Goal: Transaction & Acquisition: Book appointment/travel/reservation

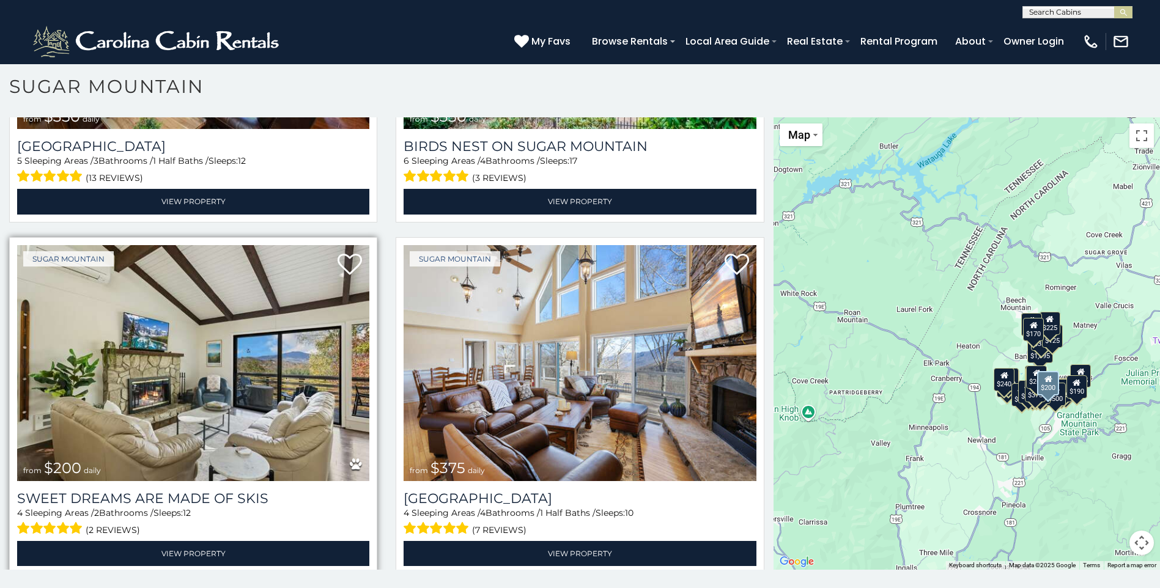
scroll to position [673, 0]
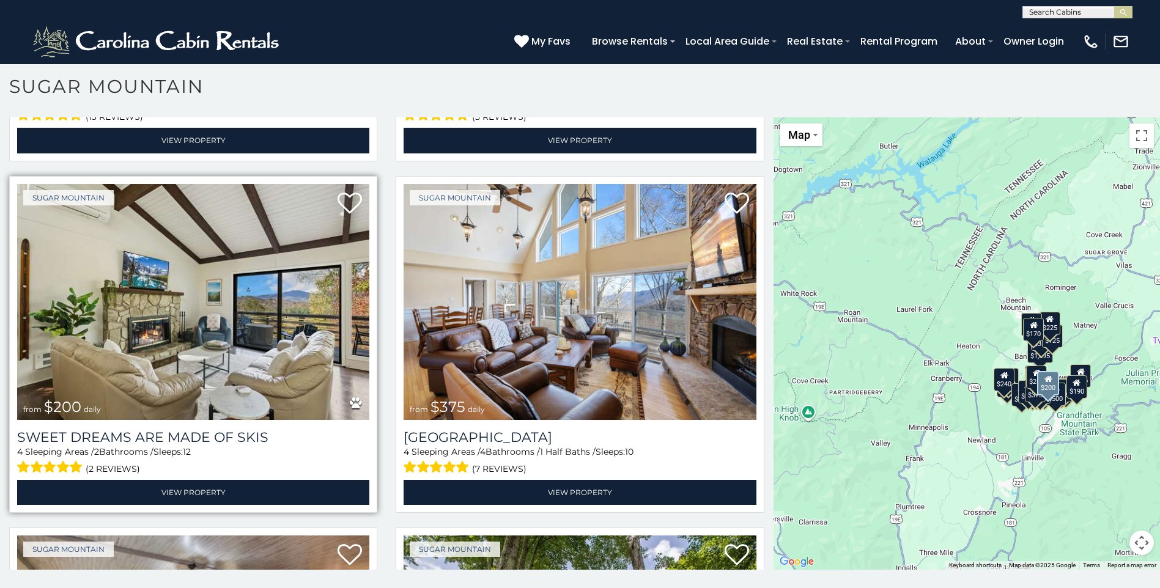
click at [238, 361] on img at bounding box center [193, 302] width 352 height 236
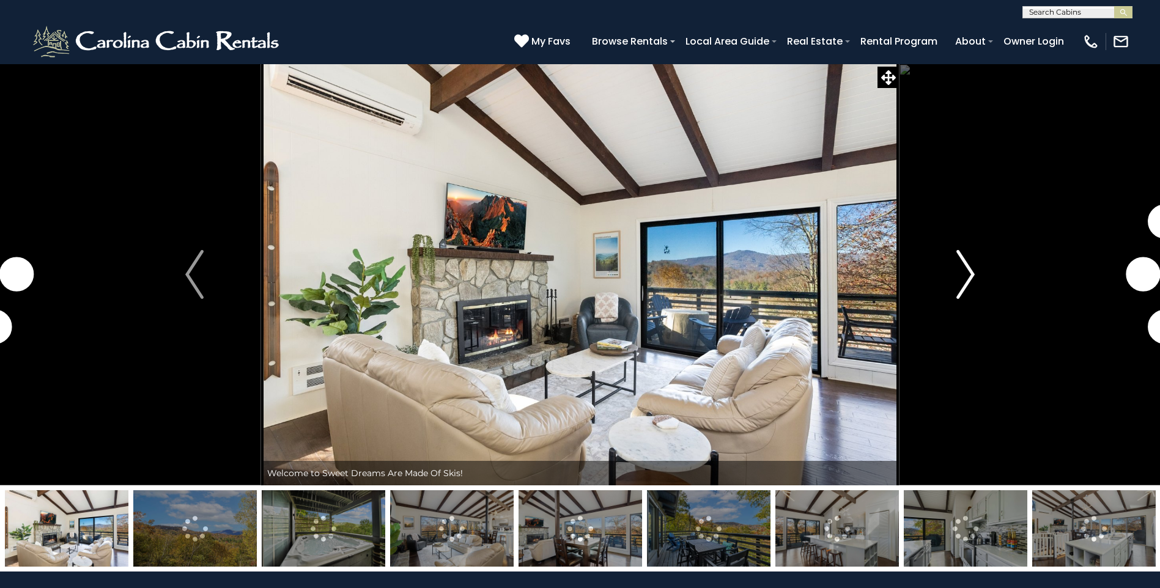
click at [967, 281] on img "Next" at bounding box center [965, 274] width 18 height 49
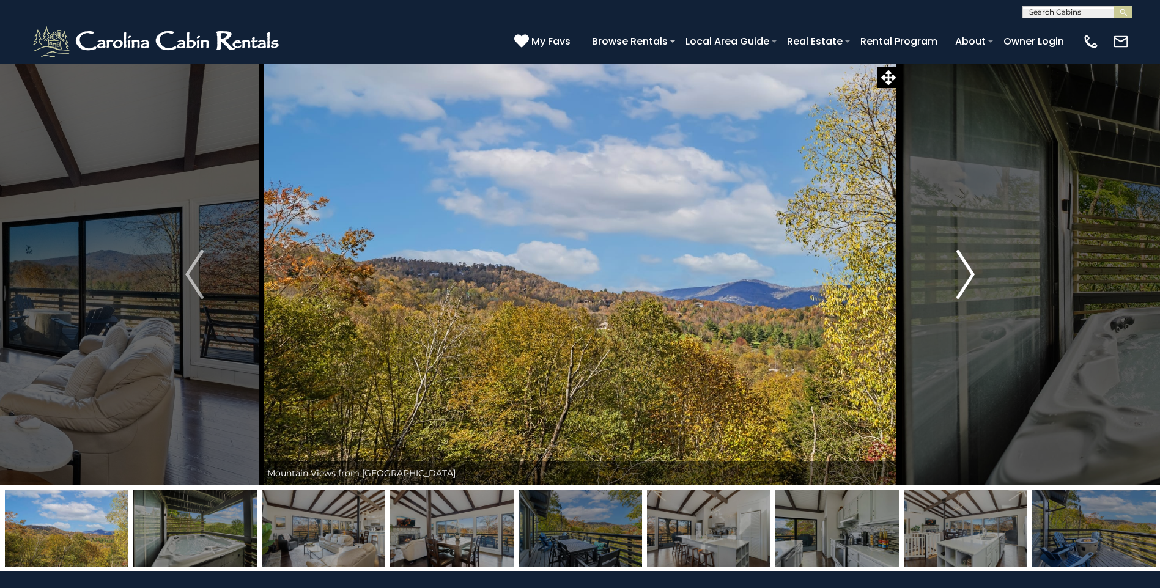
click at [964, 280] on img "Next" at bounding box center [965, 274] width 18 height 49
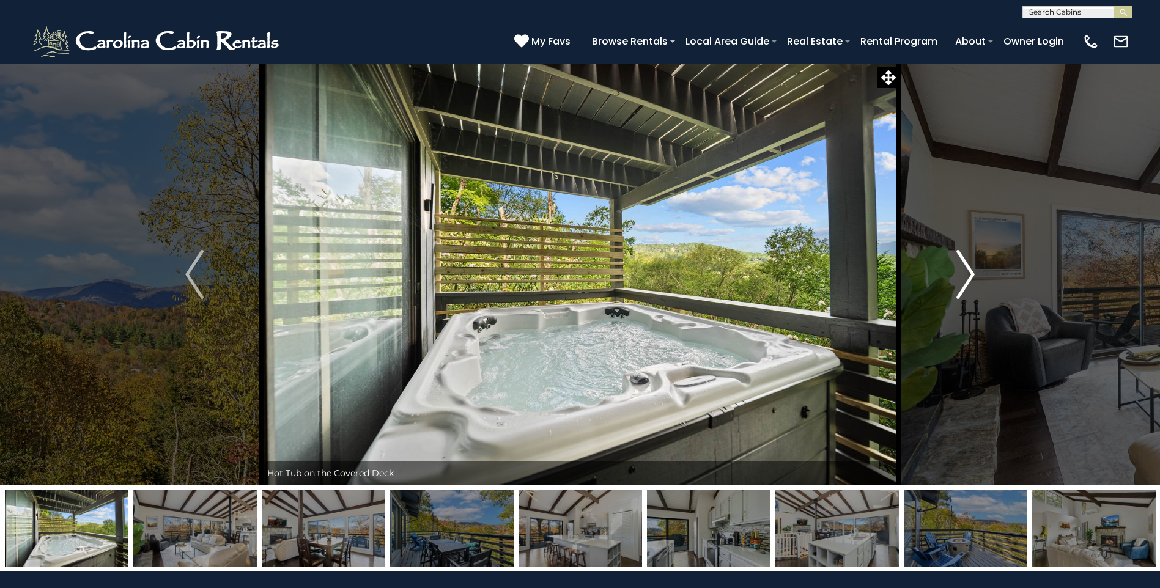
click at [969, 279] on img "Next" at bounding box center [965, 274] width 18 height 49
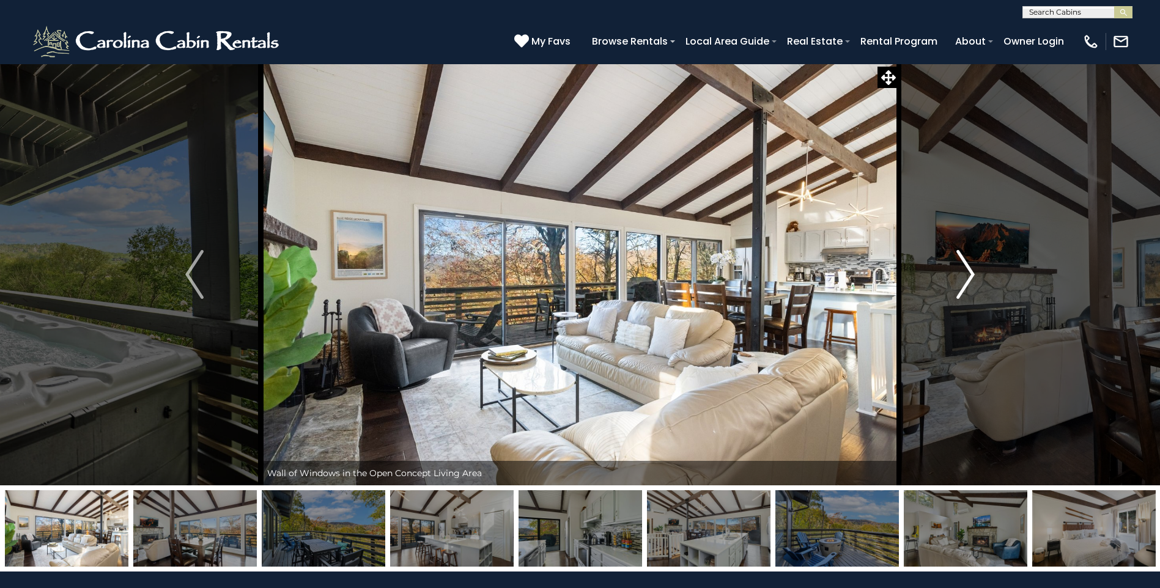
click at [969, 279] on img "Next" at bounding box center [965, 274] width 18 height 49
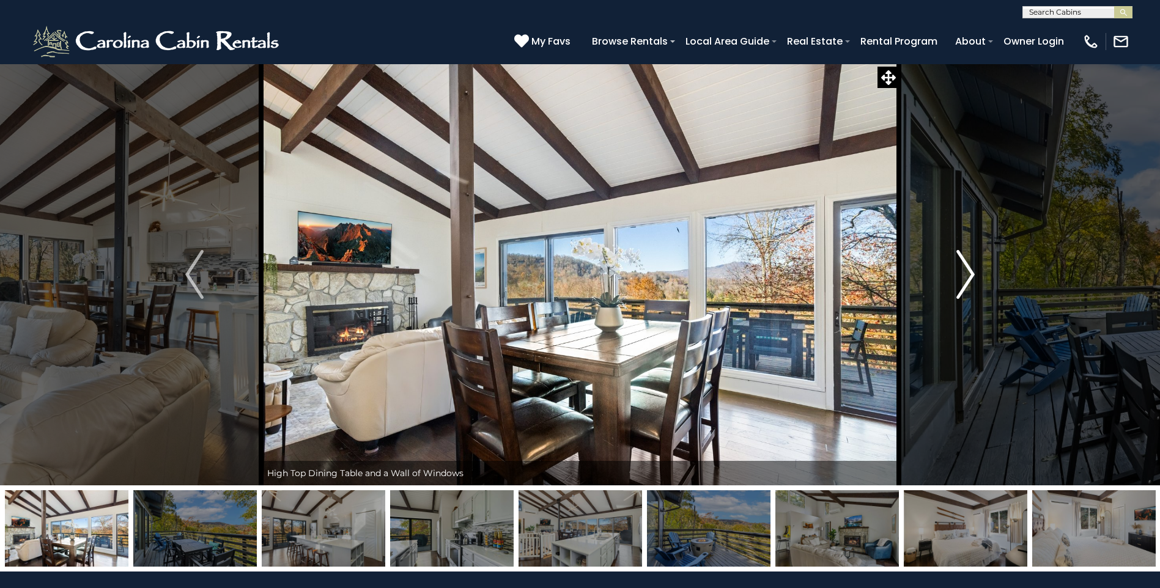
click at [969, 279] on img "Next" at bounding box center [965, 274] width 18 height 49
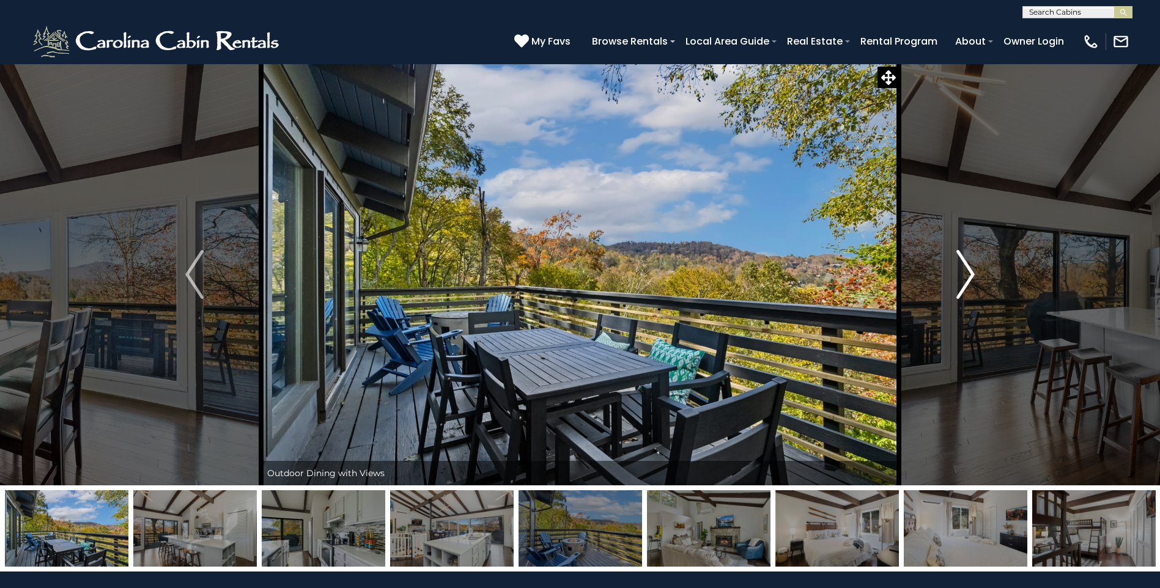
click at [969, 279] on img "Next" at bounding box center [965, 274] width 18 height 49
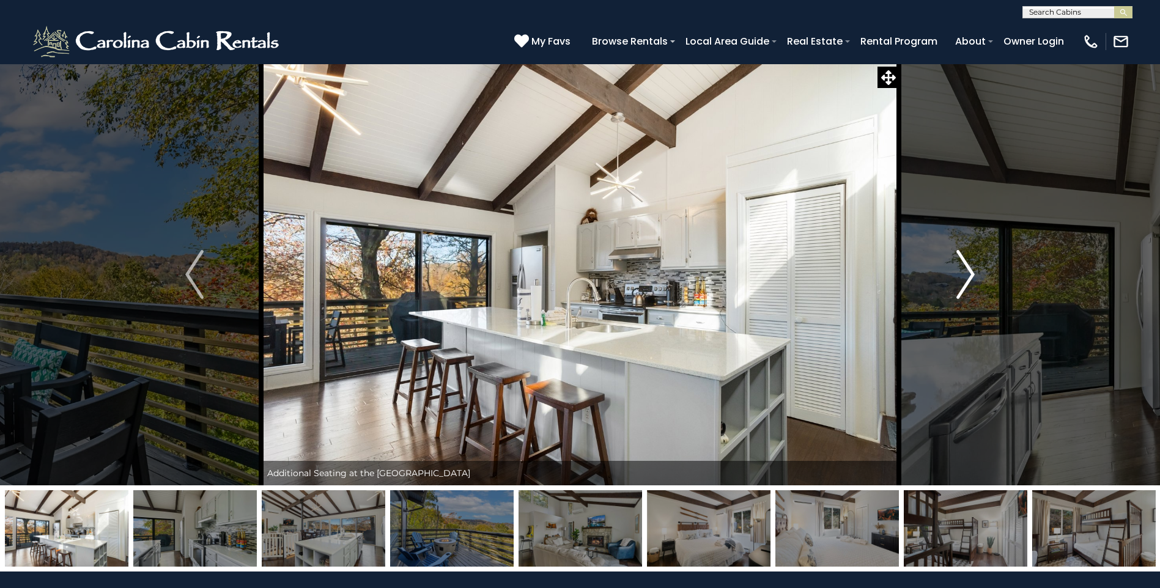
click at [969, 279] on img "Next" at bounding box center [965, 274] width 18 height 49
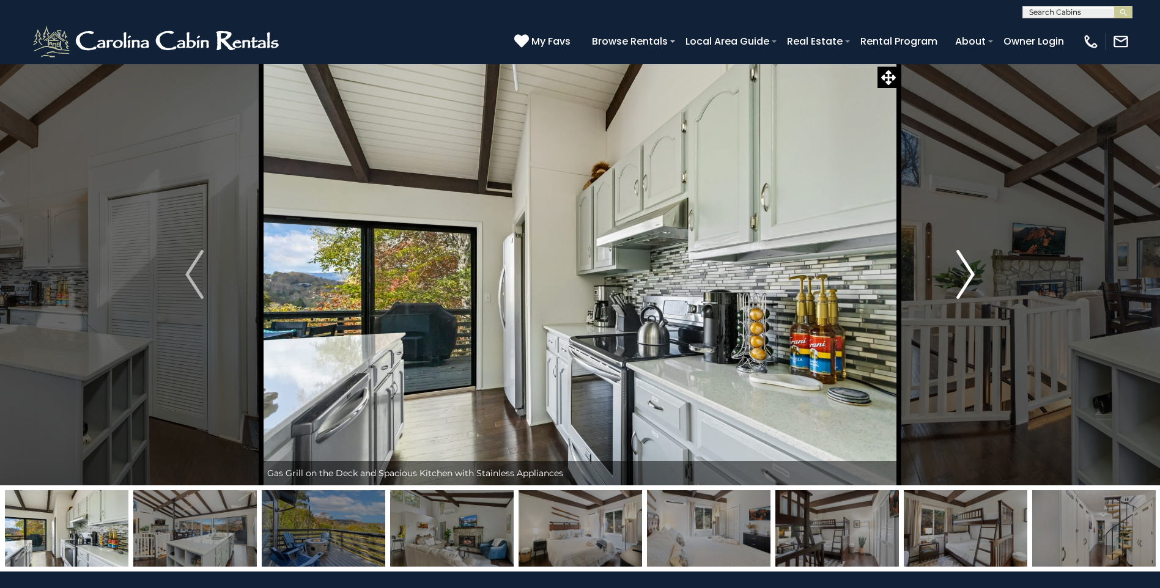
click at [969, 279] on img "Next" at bounding box center [965, 274] width 18 height 49
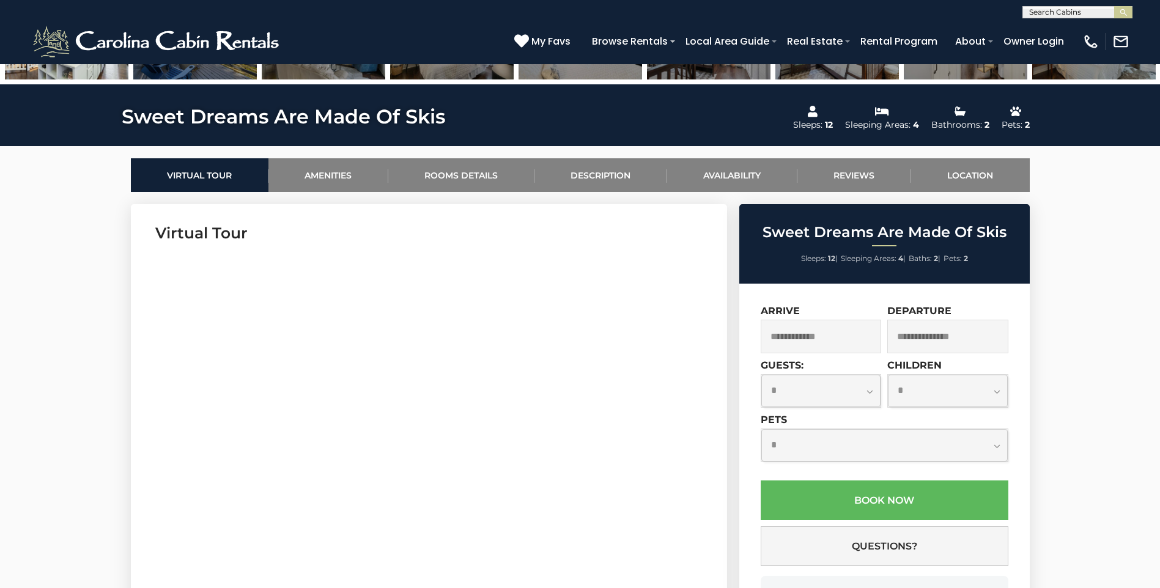
scroll to position [428, 0]
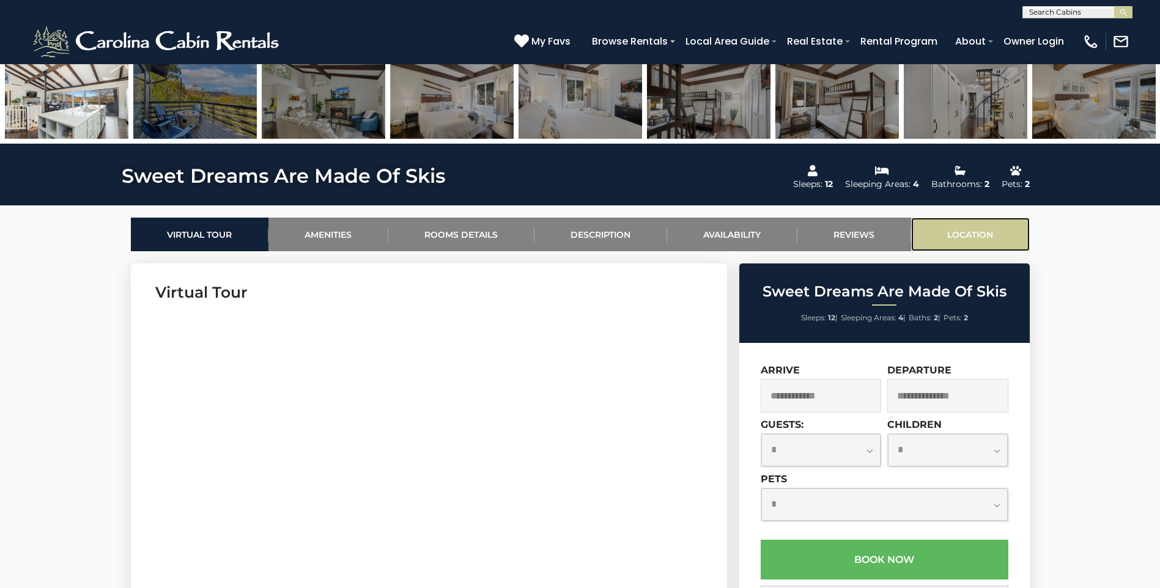
click at [951, 232] on link "Location" at bounding box center [970, 235] width 119 height 34
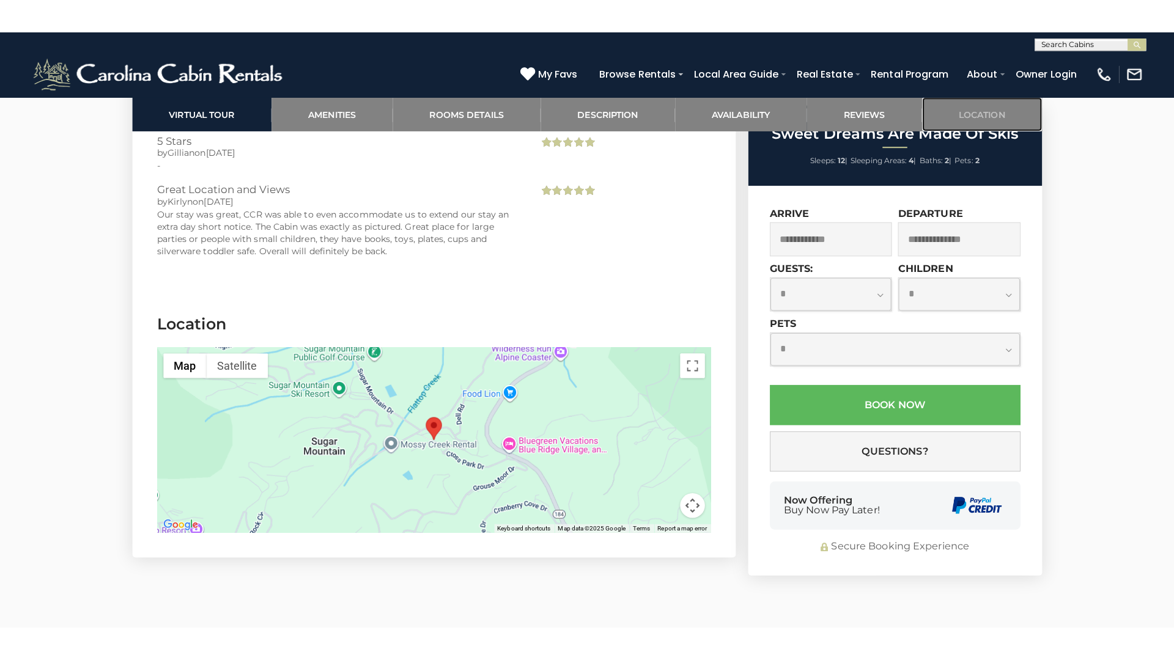
scroll to position [2743, 0]
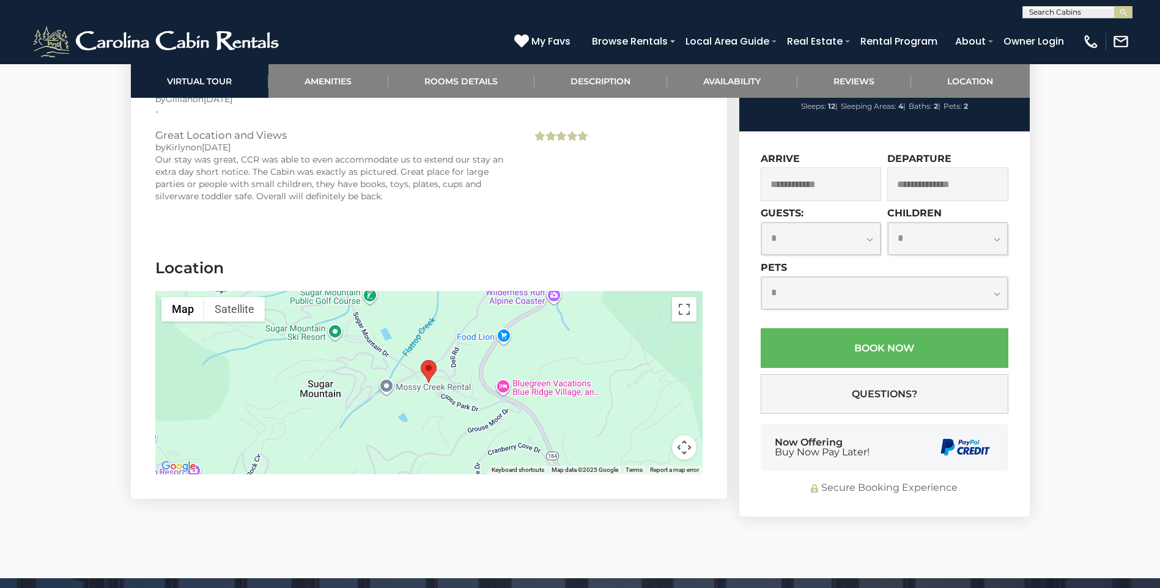
click at [501, 381] on div at bounding box center [428, 382] width 547 height 183
click at [410, 314] on div at bounding box center [428, 382] width 547 height 183
click at [685, 297] on button "Toggle fullscreen view" at bounding box center [684, 309] width 24 height 24
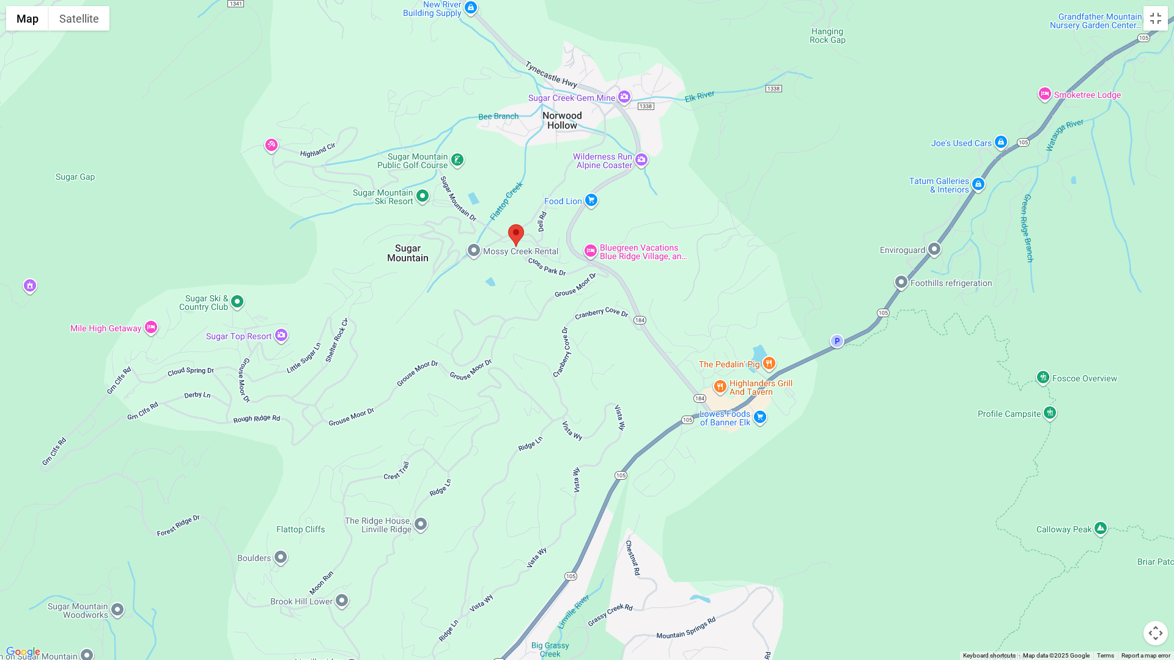
drag, startPoint x: 873, startPoint y: 367, endPoint x: 802, endPoint y: 284, distance: 109.3
click at [802, 284] on div at bounding box center [587, 330] width 1174 height 660
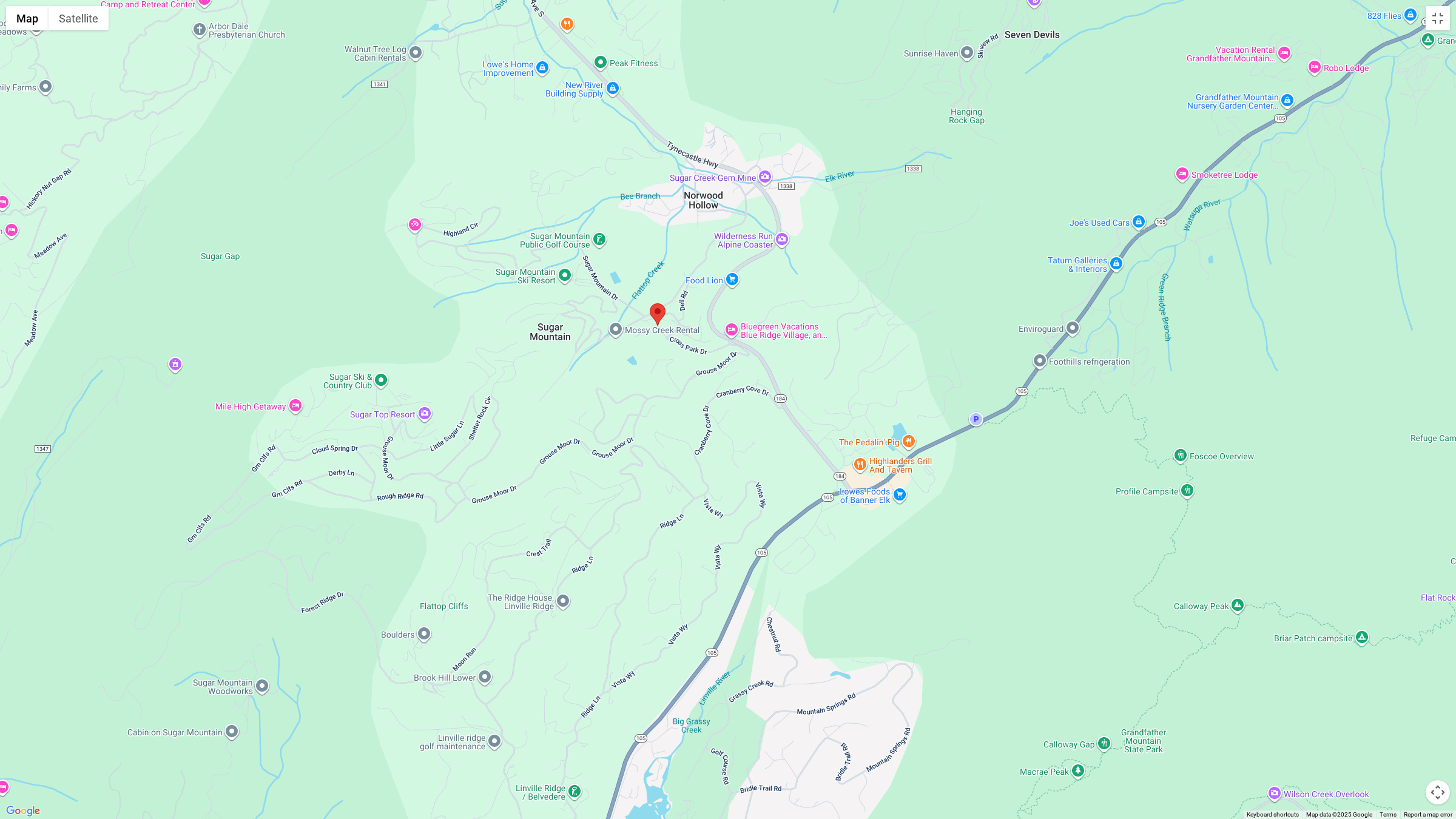
click at [1150, 584] on div at bounding box center [728, 409] width 1456 height 819
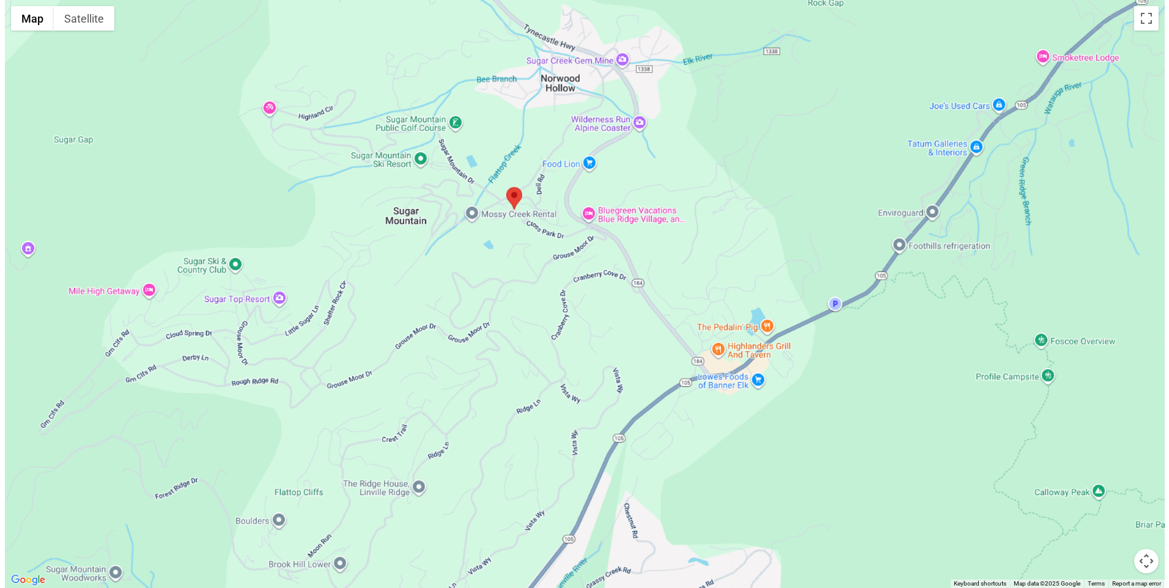
scroll to position [2333, 0]
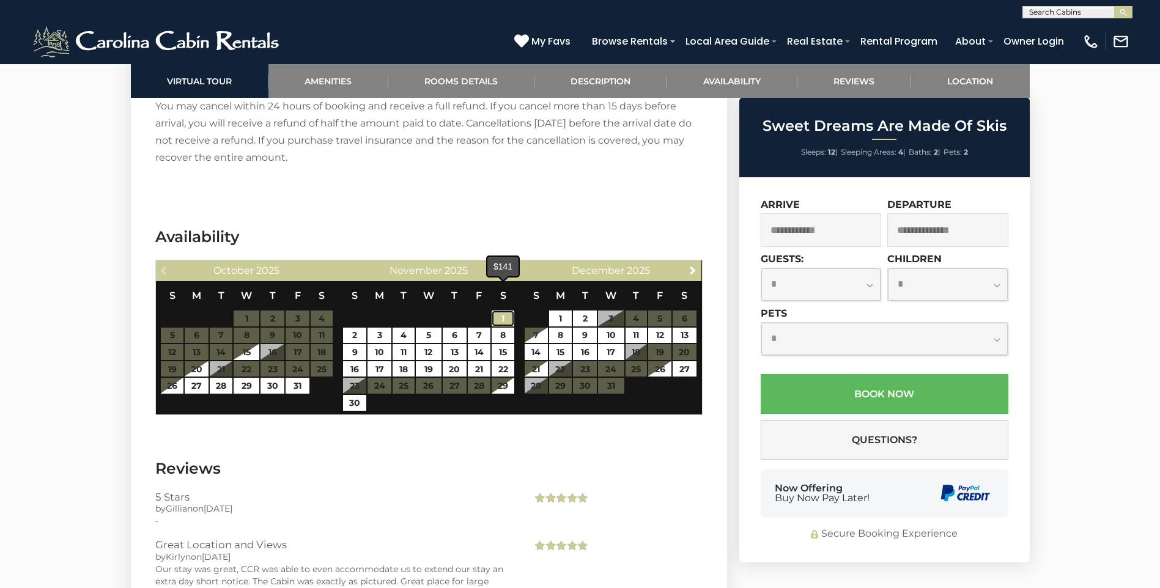
click at [501, 311] on link "1" at bounding box center [503, 319] width 23 height 16
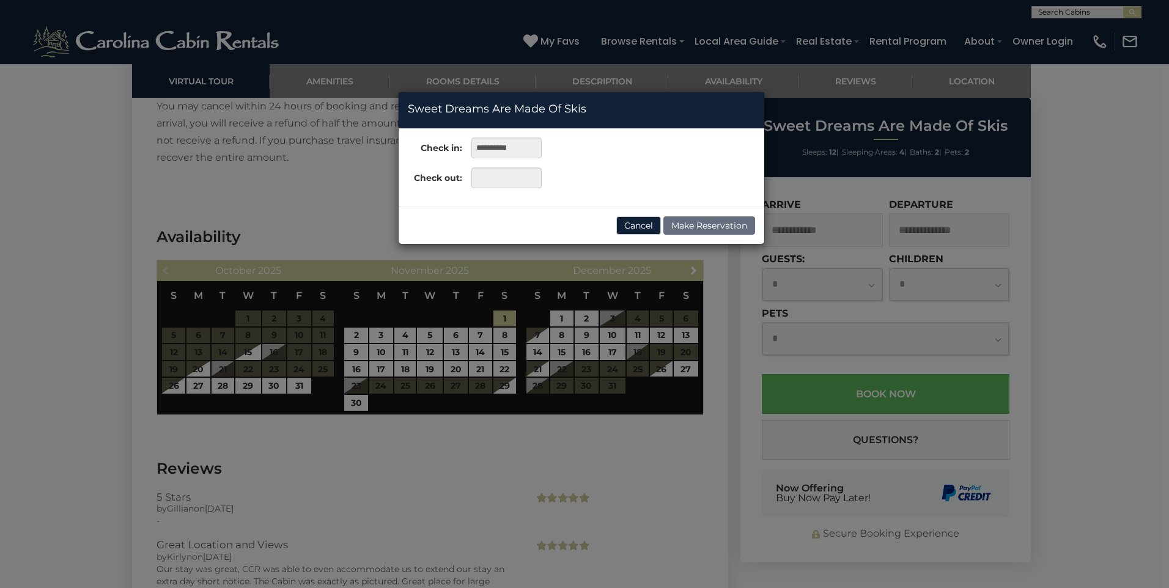
click at [407, 311] on div "**********" at bounding box center [584, 294] width 1169 height 588
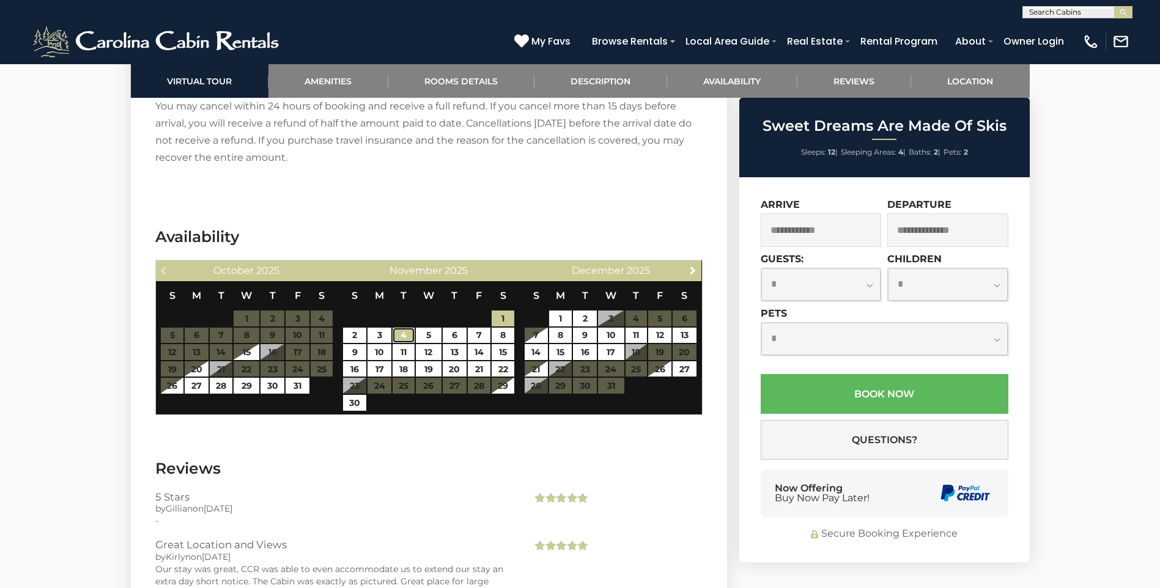
click at [400, 328] on link "4" at bounding box center [404, 336] width 22 height 16
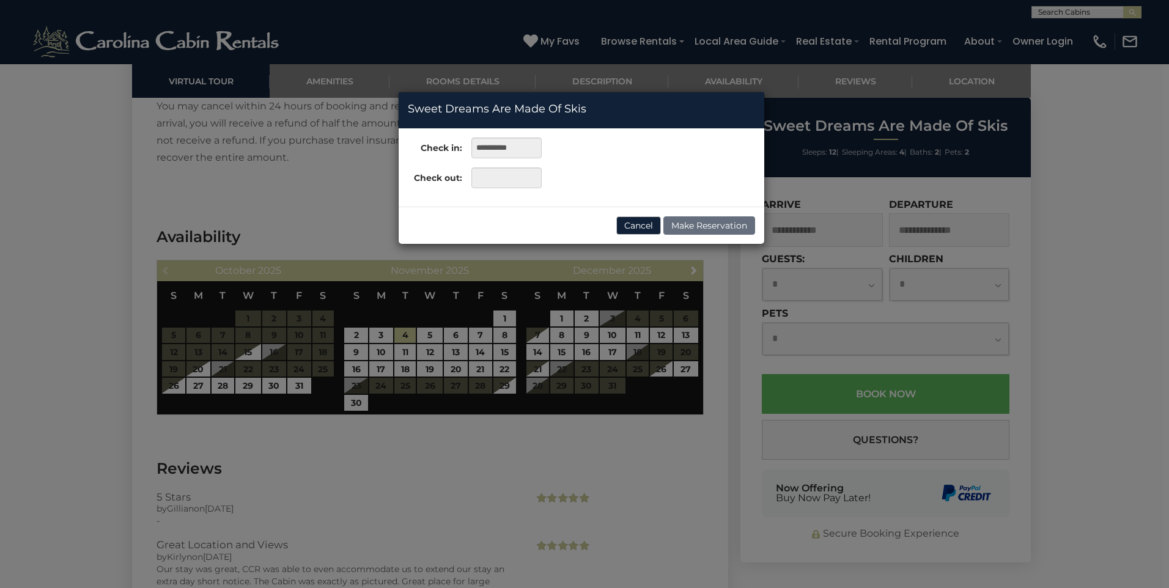
click at [500, 292] on div "**********" at bounding box center [584, 294] width 1169 height 588
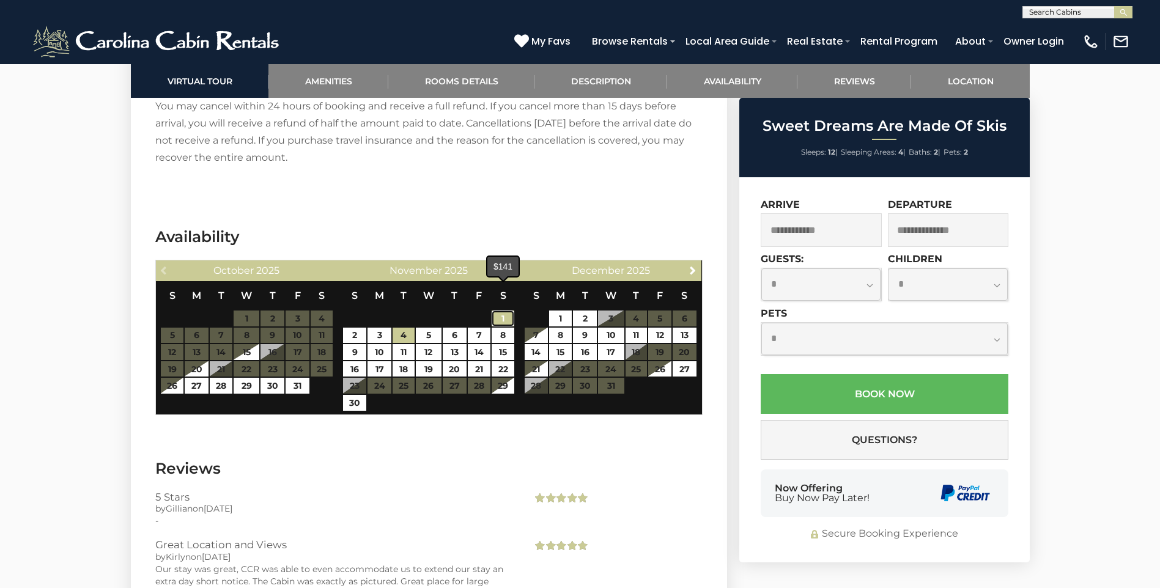
click at [506, 311] on link "1" at bounding box center [503, 319] width 23 height 16
type input "**********"
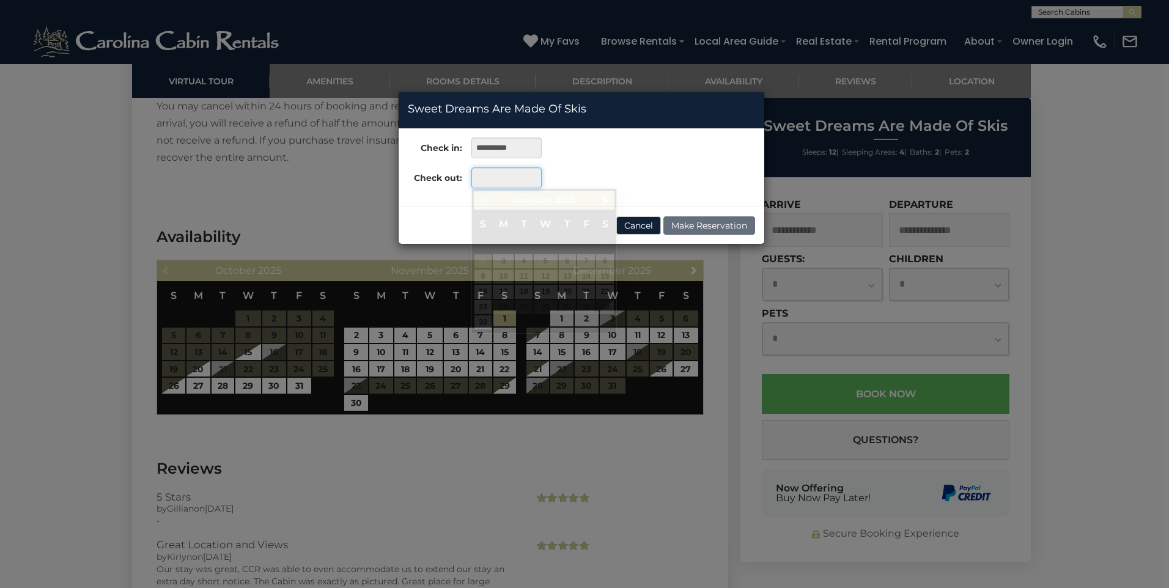
click at [485, 172] on input "text" at bounding box center [506, 178] width 70 height 21
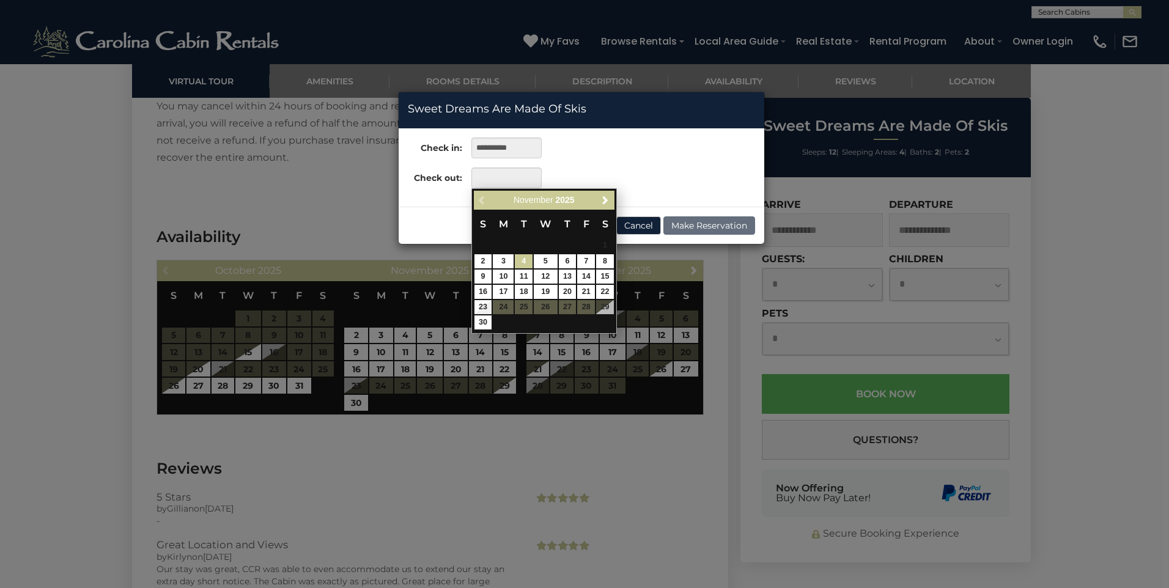
click at [523, 259] on link "4" at bounding box center [524, 261] width 18 height 14
type input "**********"
